Goal: Task Accomplishment & Management: Manage account settings

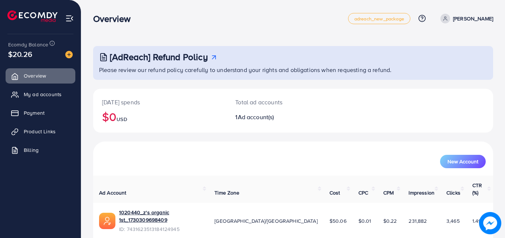
click at [483, 20] on p "[PERSON_NAME]" at bounding box center [473, 18] width 40 height 9
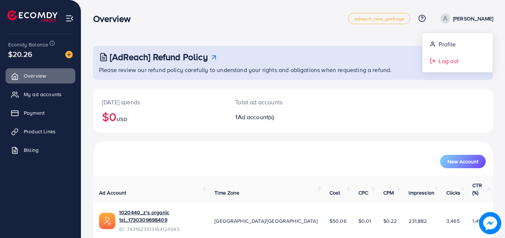
click at [446, 62] on span "Log out" at bounding box center [448, 60] width 20 height 9
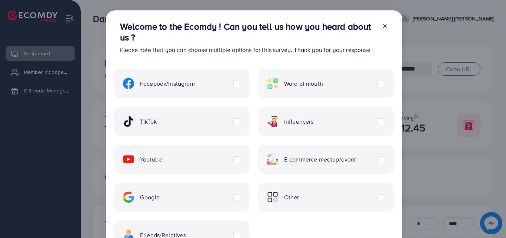
select select "*"
select select "****"
select select "*"
select select "****"
click at [387, 26] on div "Welcome to the Ecomdy ! Can you tell us how you heard about us ? Please note th…" at bounding box center [254, 37] width 280 height 45
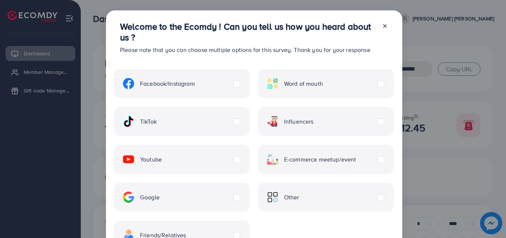
click at [382, 26] on icon at bounding box center [385, 26] width 6 height 6
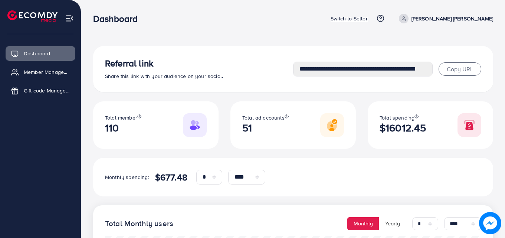
click at [327, 128] on img at bounding box center [332, 125] width 24 height 24
click at [331, 128] on img at bounding box center [332, 125] width 24 height 24
click at [50, 73] on span "Member Management" at bounding box center [49, 71] width 46 height 7
